Goal: Navigation & Orientation: Find specific page/section

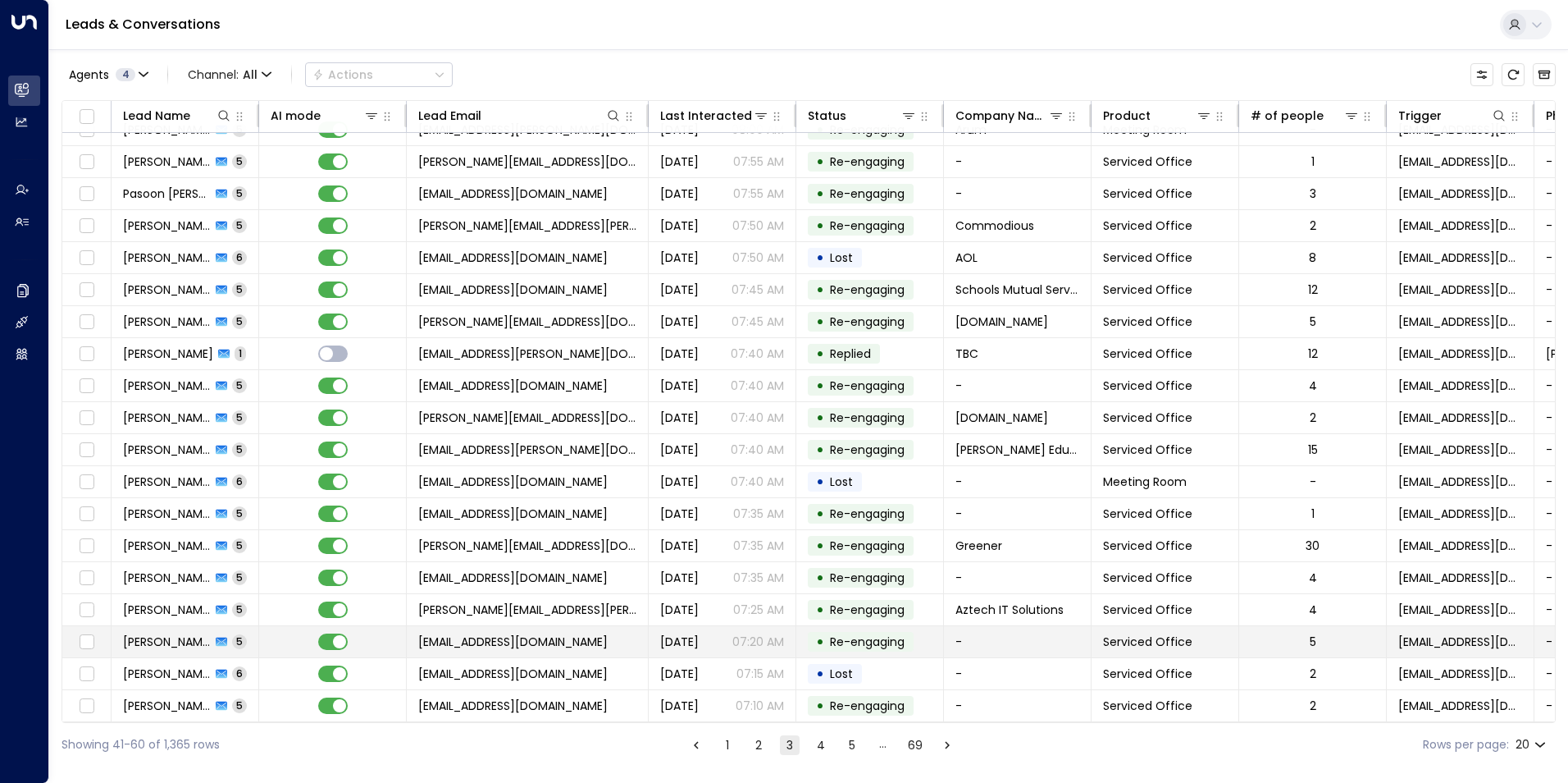
scroll to position [56, 0]
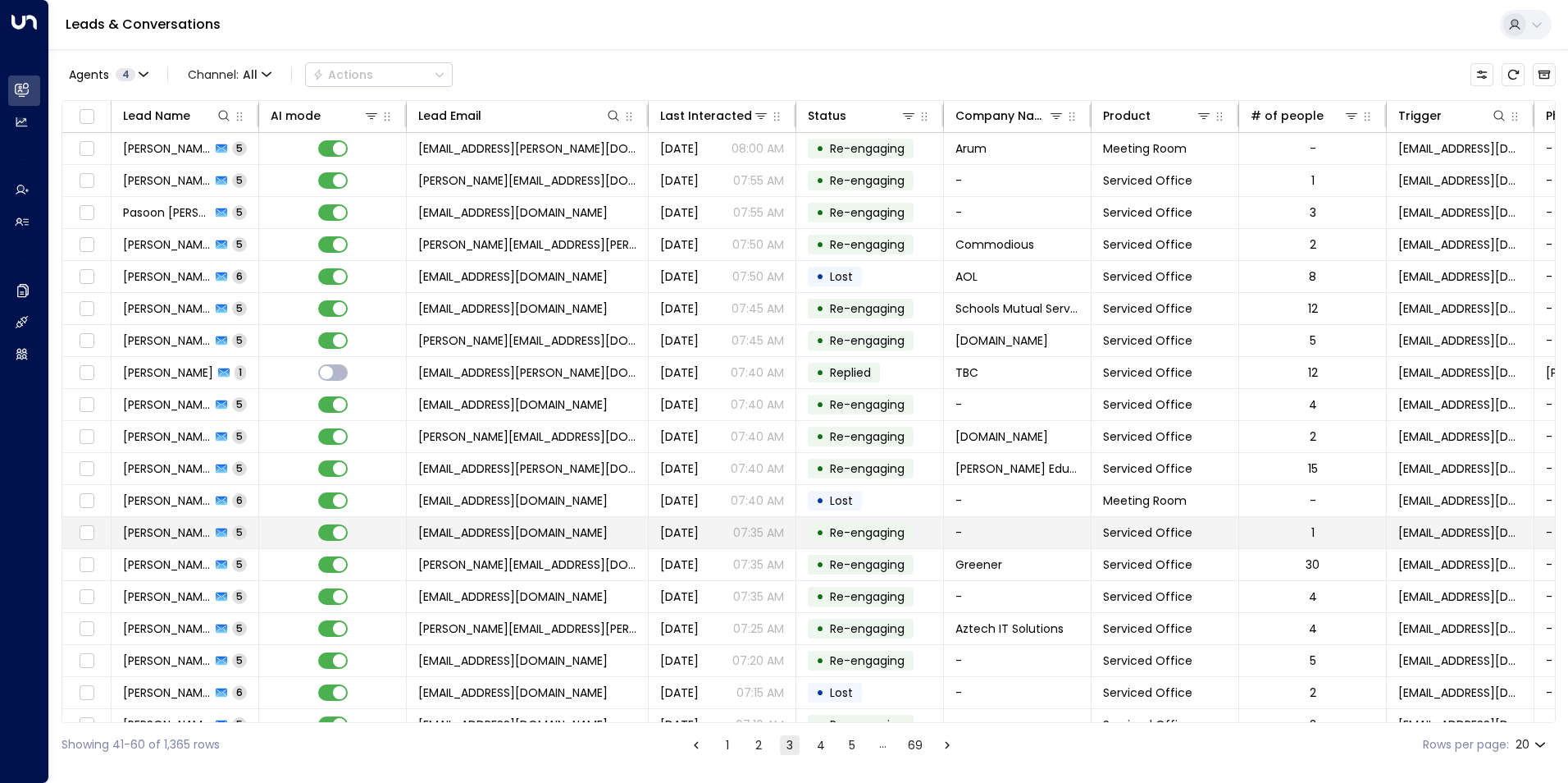
scroll to position [56, 0]
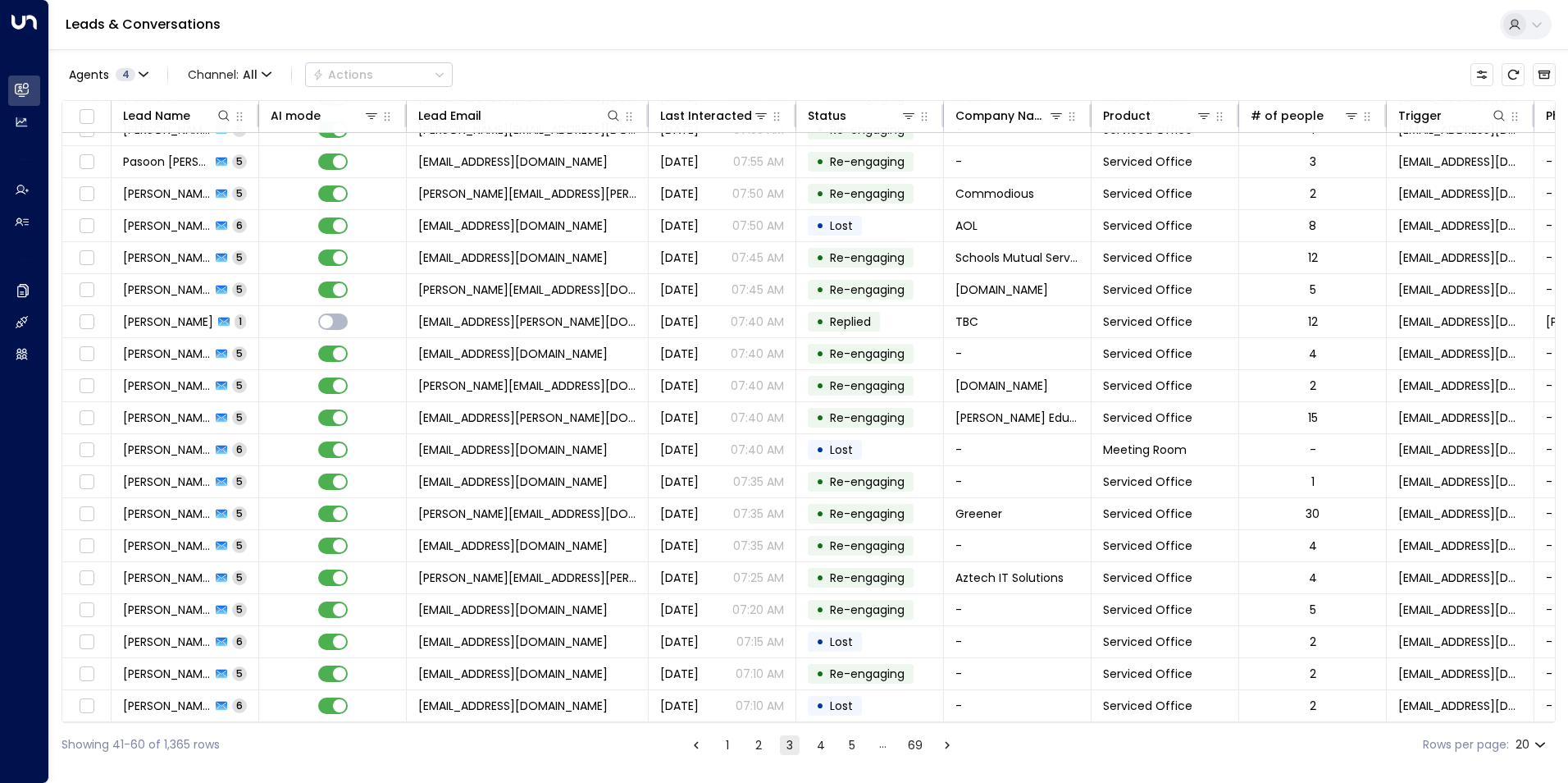
click at [724, 745] on button "1" at bounding box center [727, 744] width 20 height 20
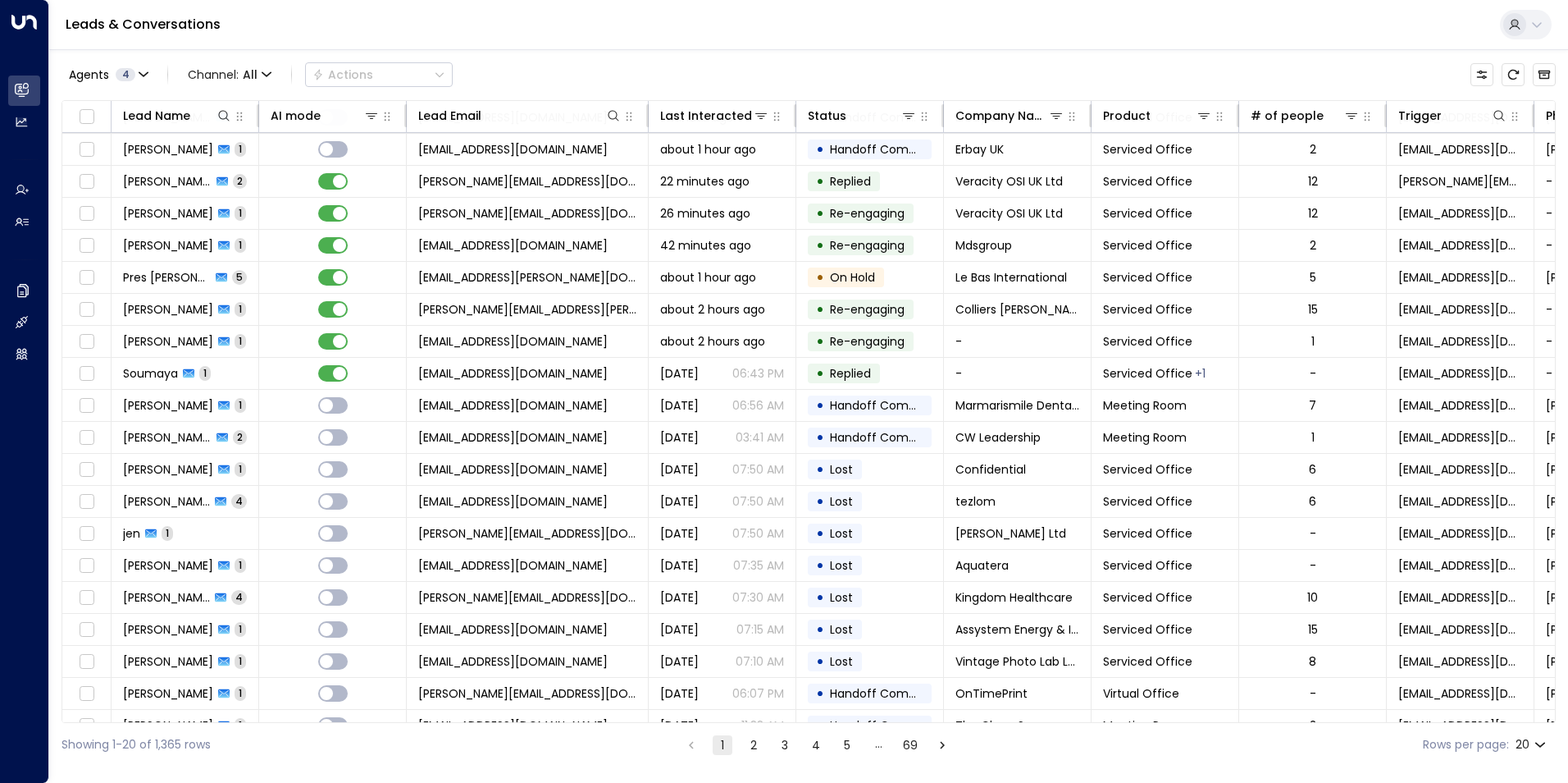
scroll to position [56, 0]
